Goal: Information Seeking & Learning: Find specific fact

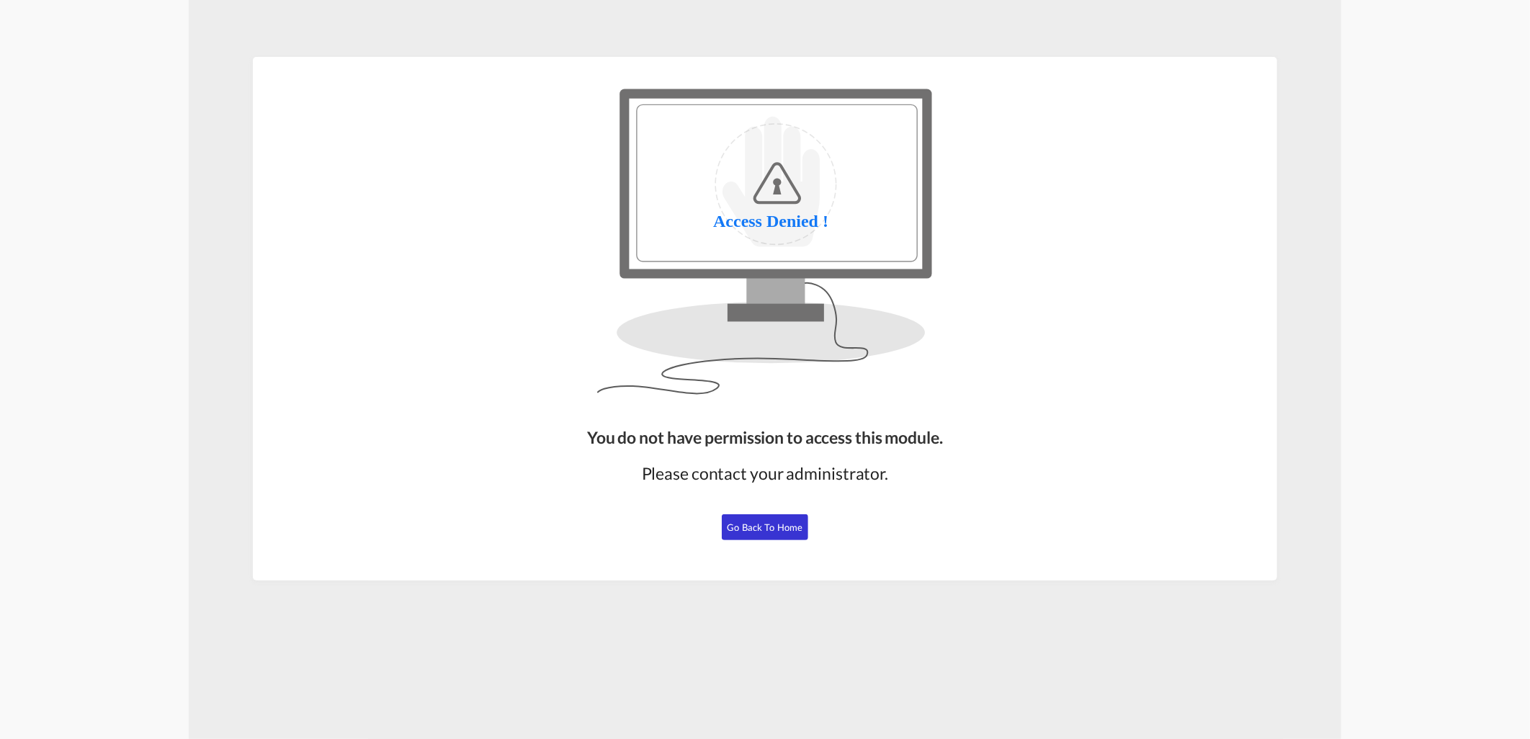
click at [808, 543] on div "You do not have permission to access this module. Please contact your administr…" at bounding box center [764, 497] width 367 height 155
click at [785, 525] on span "Go Back to Home" at bounding box center [766, 528] width 76 height 12
